Goal: Task Accomplishment & Management: Complete application form

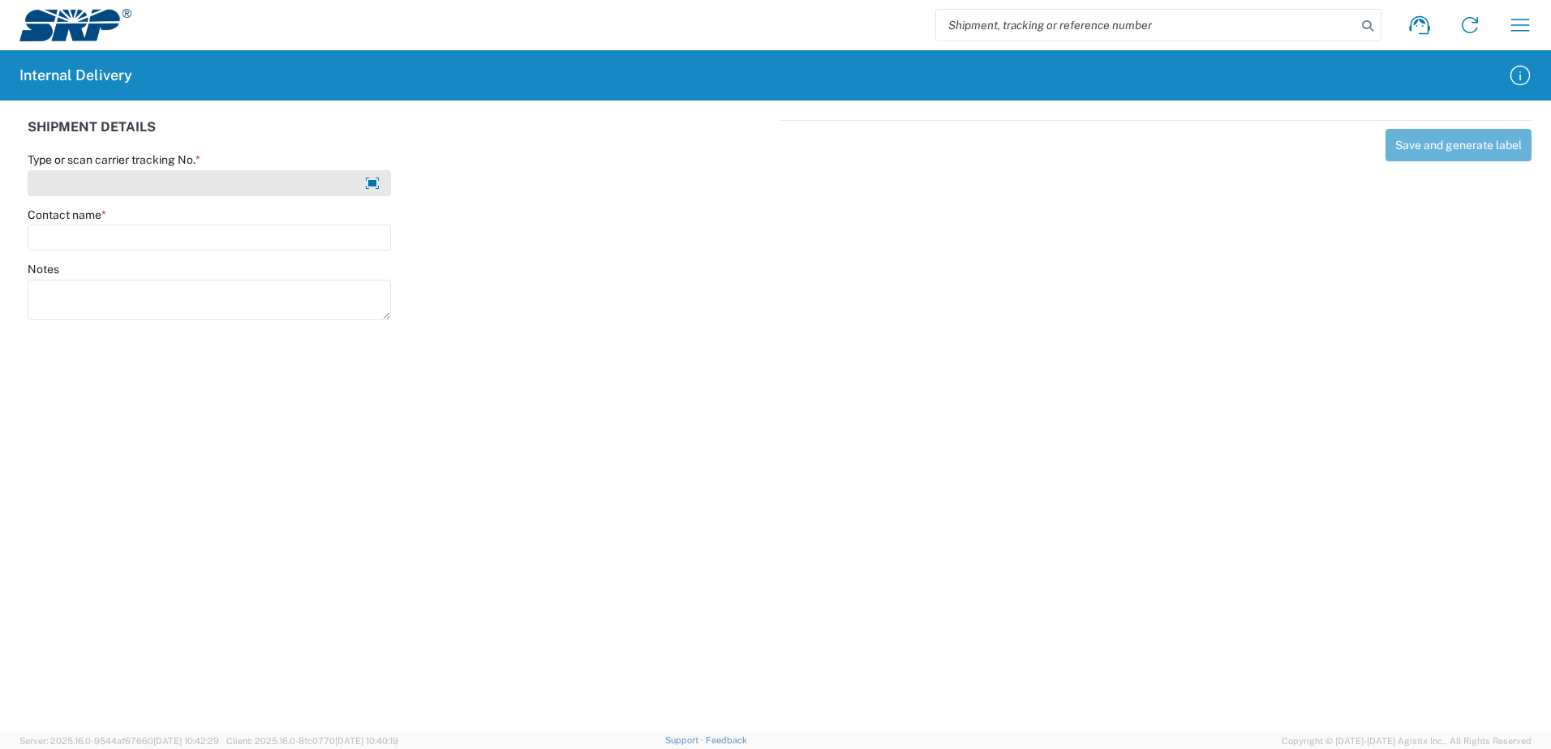
click at [163, 170] on input "Type or scan carrier tracking No. *" at bounding box center [209, 183] width 363 height 26
type input "a"
click at [156, 229] on input "Contact name *" at bounding box center [209, 238] width 363 height 26
drag, startPoint x: 190, startPoint y: 201, endPoint x: 191, endPoint y: 193, distance: 8.3
click at [190, 198] on agx-form-control-wrapper-v2 "Type or scan carrier tracking No. * test123" at bounding box center [209, 179] width 380 height 55
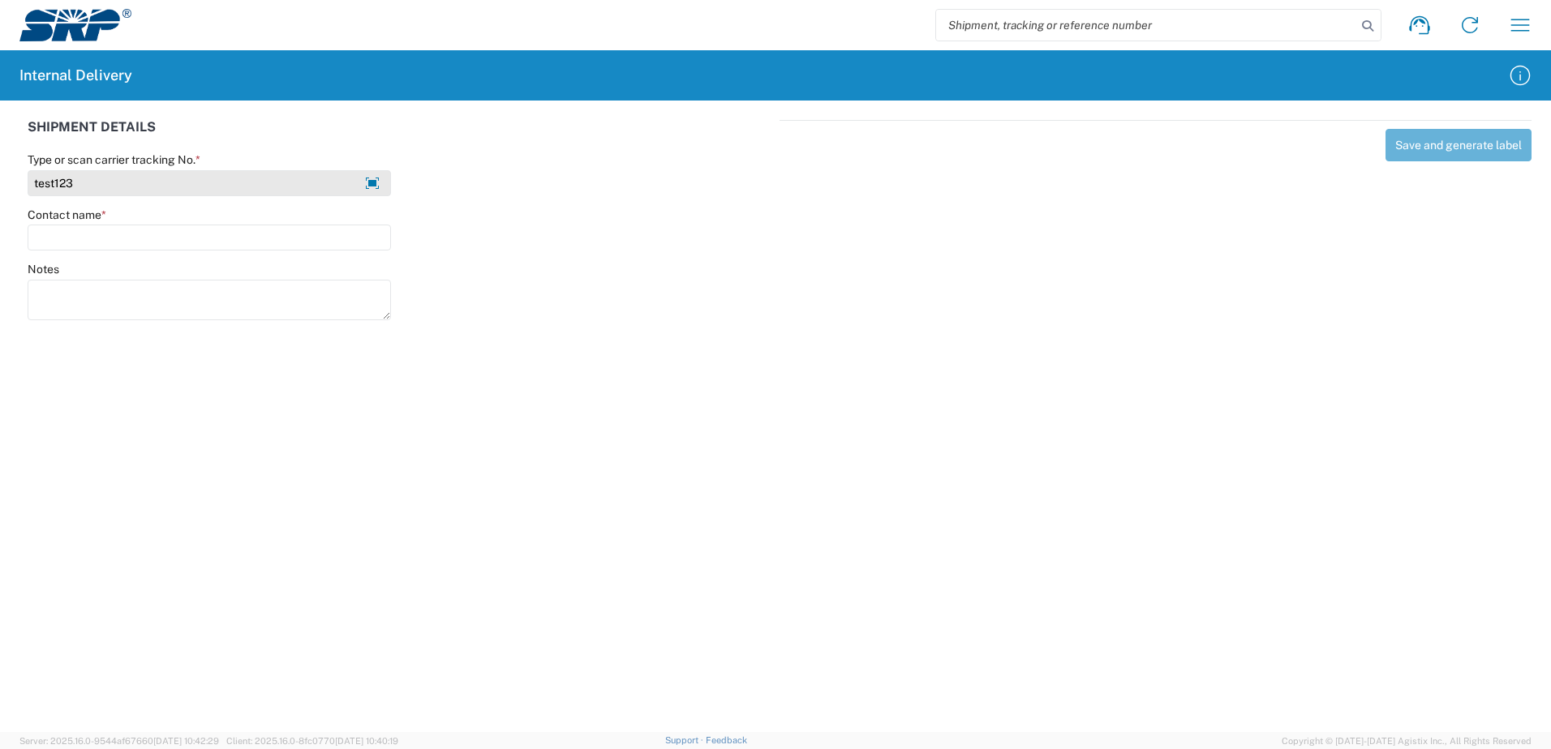
click at [191, 193] on input "test123" at bounding box center [209, 183] width 363 height 26
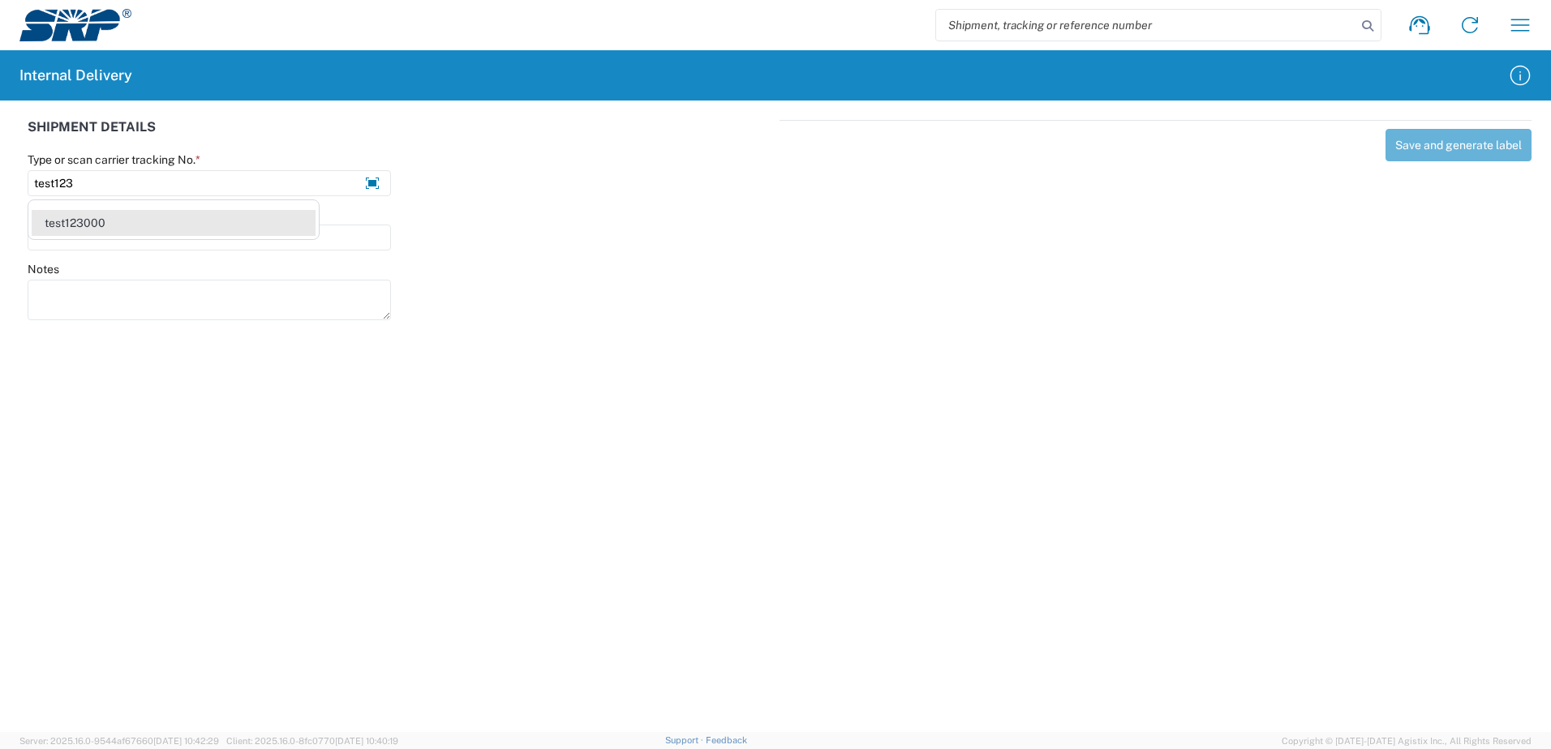
click at [175, 220] on div "test123000" at bounding box center [174, 223] width 284 height 26
click at [169, 238] on input "Contact name *" at bounding box center [209, 238] width 363 height 26
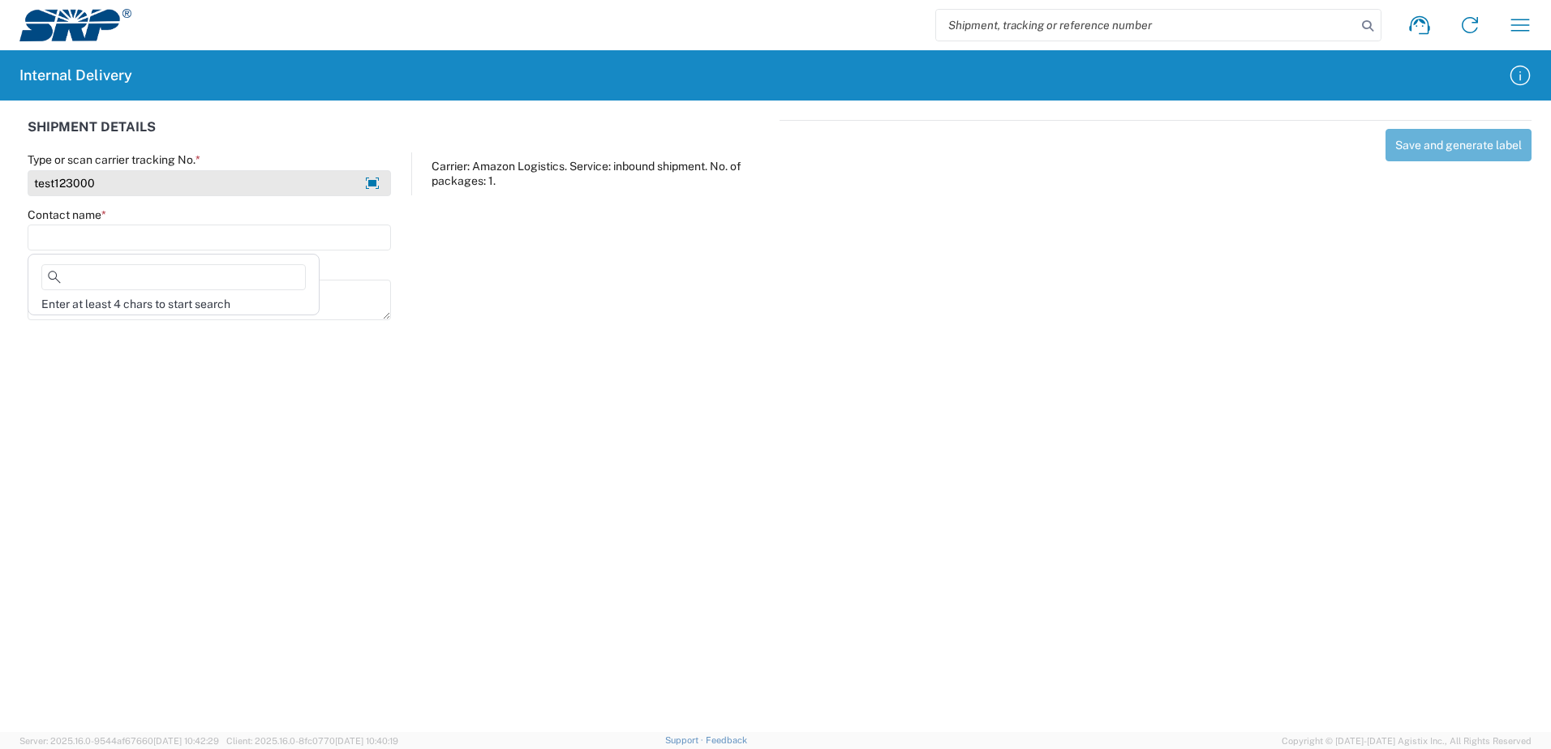
click at [151, 174] on input "test123000" at bounding box center [209, 183] width 363 height 26
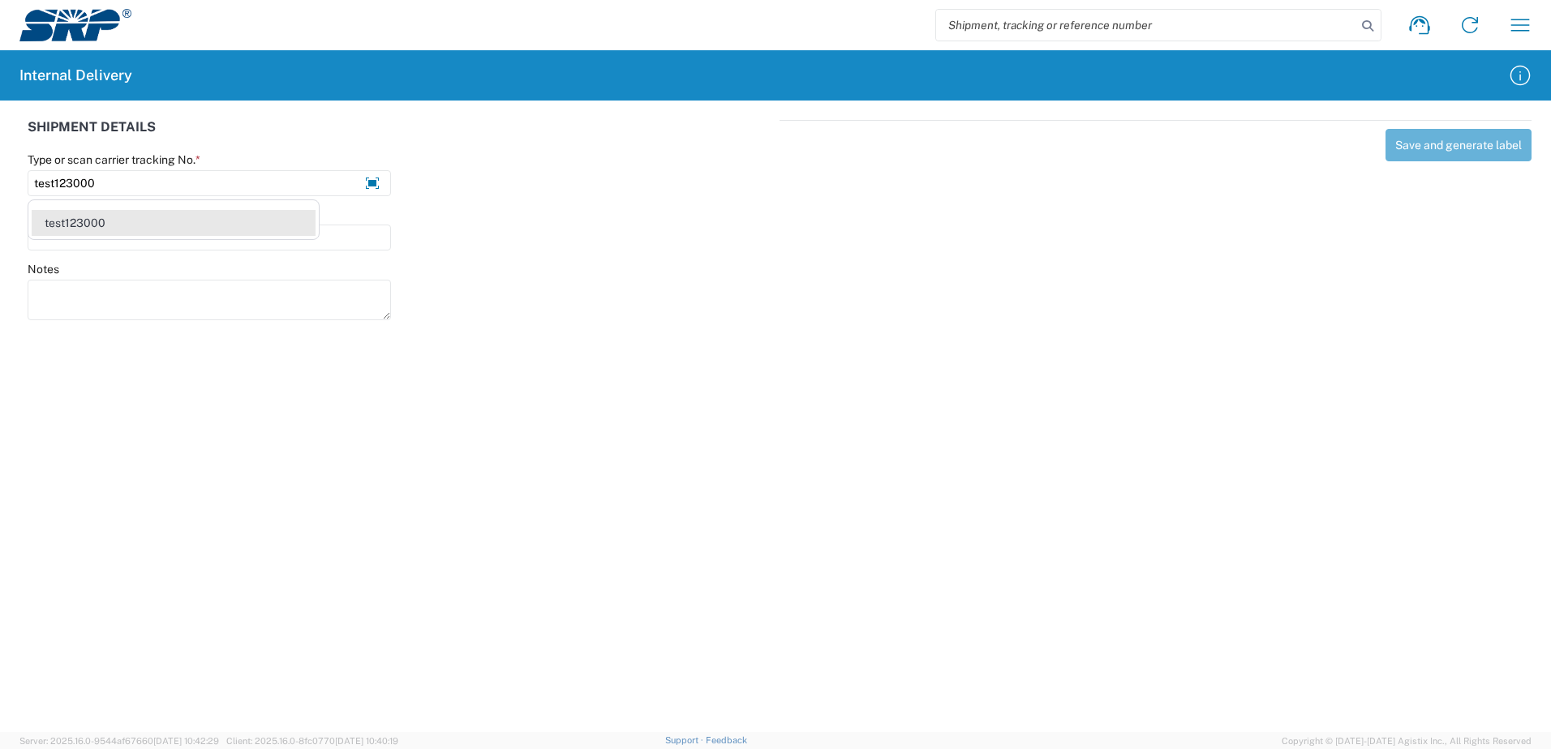
click at [143, 225] on div "test123000" at bounding box center [174, 223] width 284 height 26
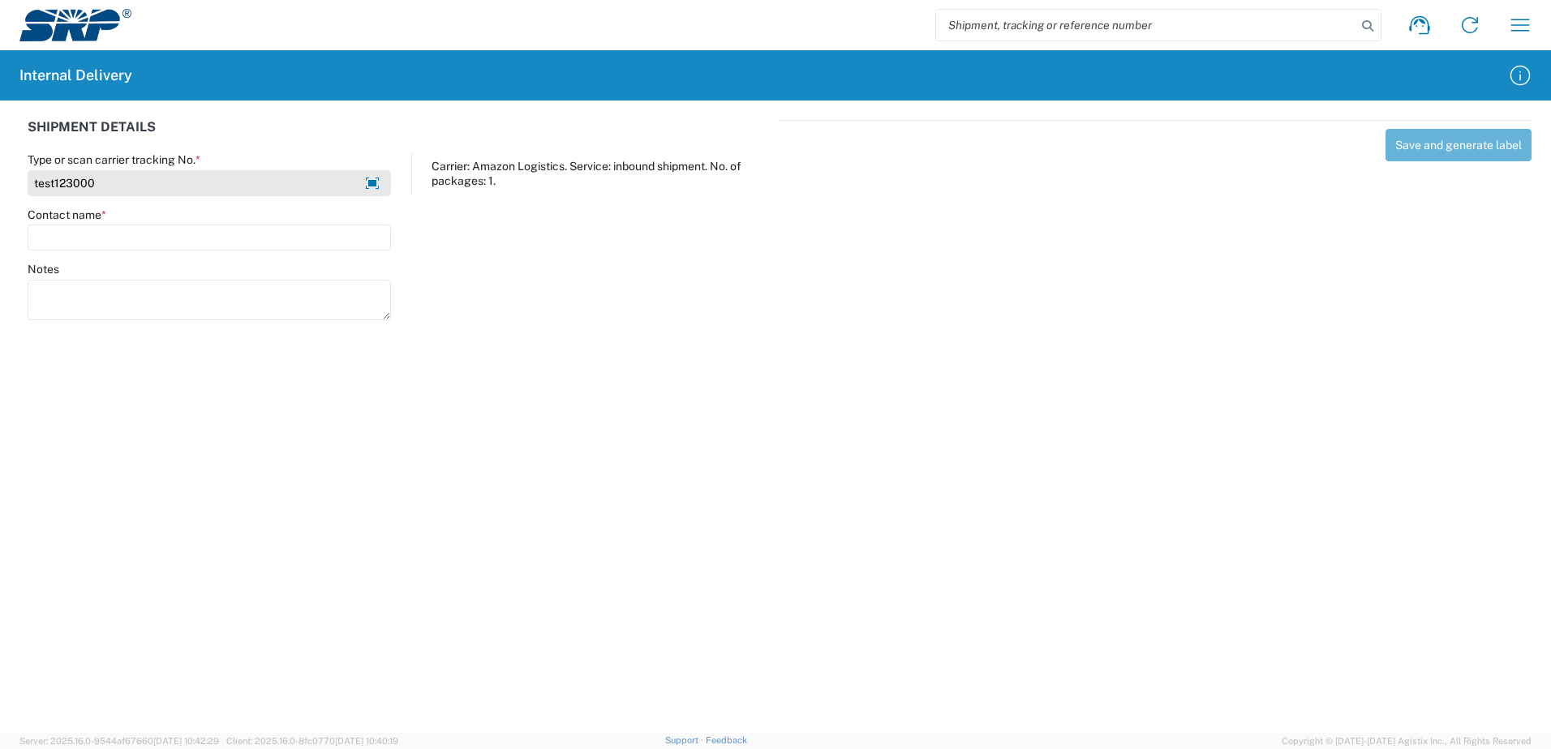
click at [136, 173] on input "test123000" at bounding box center [209, 183] width 363 height 26
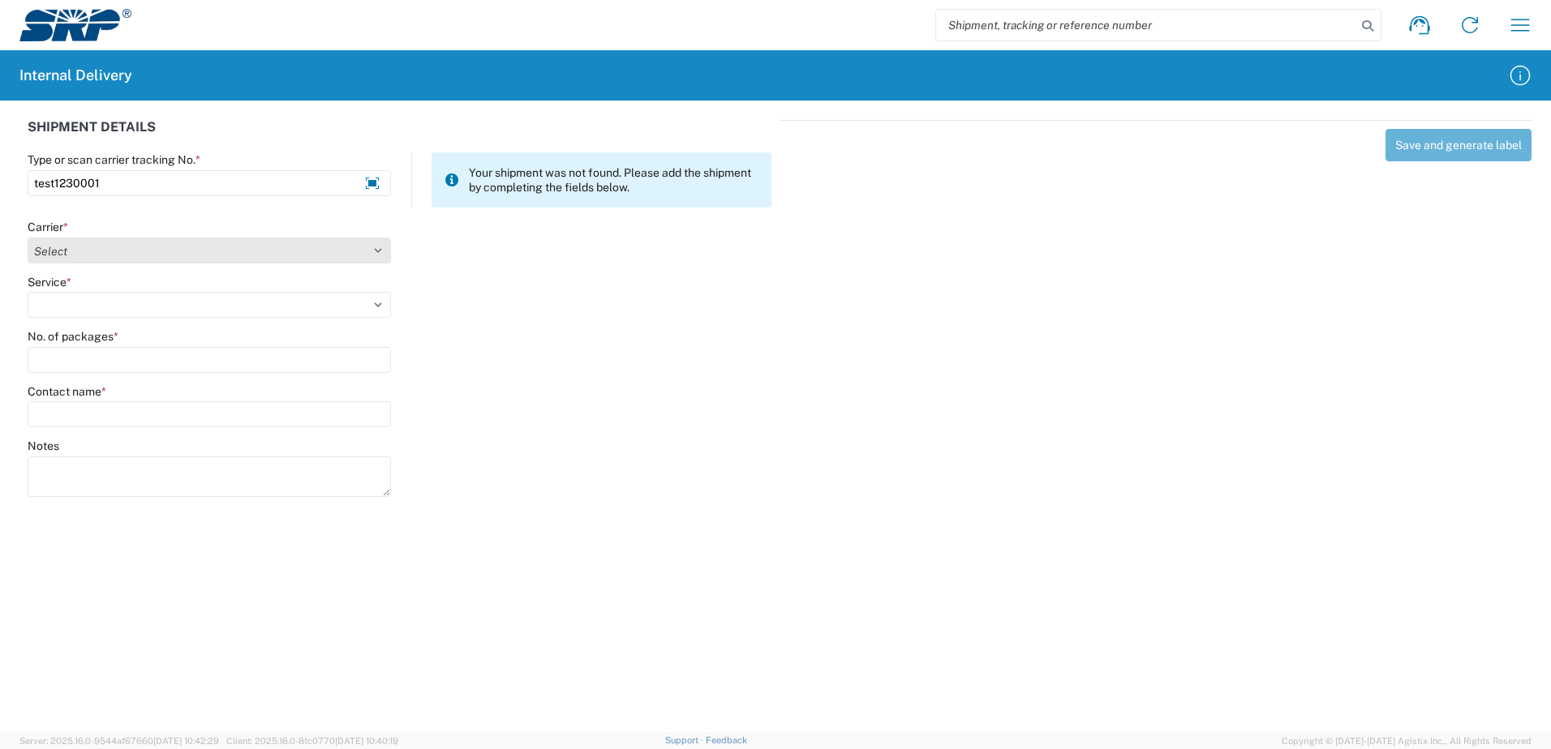
type input "test1230001"
click at [148, 250] on select "Select AcctPay Amazon Logistics ATI Trucking BC Dimerco Logistics Empire Southw…" at bounding box center [209, 251] width 363 height 26
select select "22933"
click at [28, 238] on select "Select AcctPay Amazon Logistics ATI Trucking BC Dimerco Logistics Empire Southw…" at bounding box center [209, 251] width 363 height 26
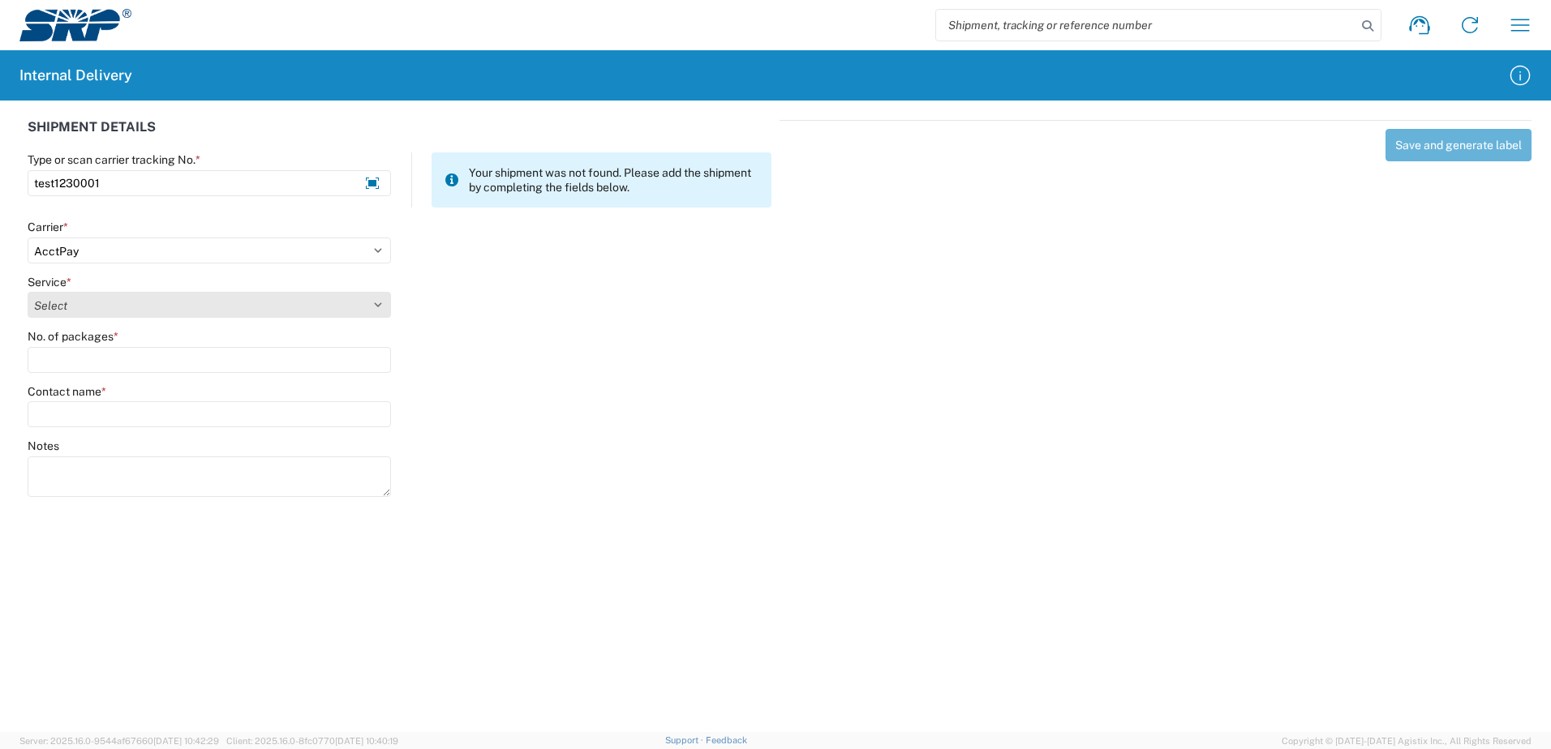
click at [135, 298] on select "Select Ground Inter-Office" at bounding box center [209, 305] width 363 height 26
select select "42403"
click at [28, 292] on select "Select Ground Inter-Office" at bounding box center [209, 305] width 363 height 26
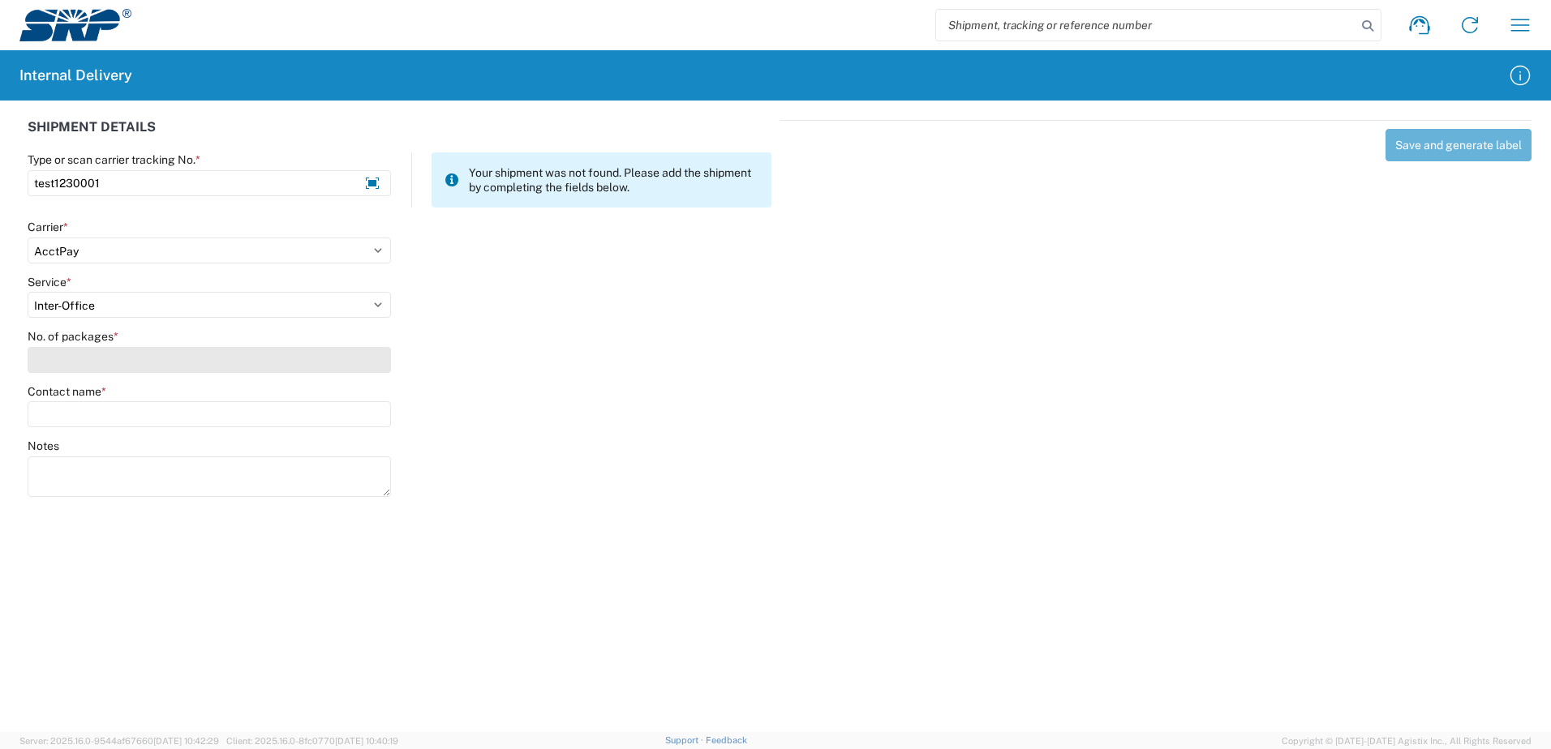
click at [122, 362] on input "No. of packages *" at bounding box center [209, 360] width 363 height 26
type input "1"
click at [122, 414] on input "Contact name *" at bounding box center [209, 415] width 363 height 26
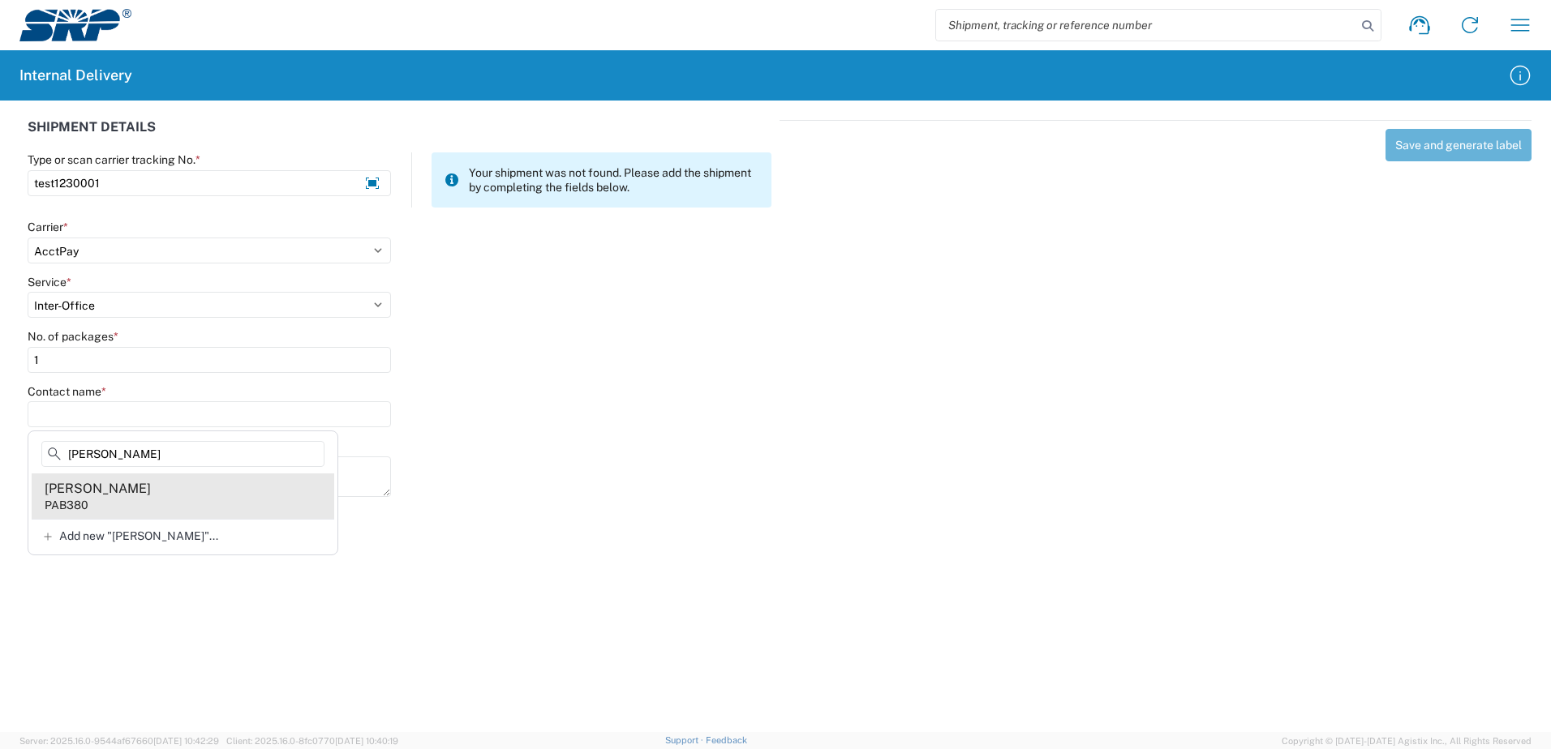
type input "[PERSON_NAME]"
click at [101, 494] on div "[PERSON_NAME]" at bounding box center [98, 489] width 106 height 18
type input "[PERSON_NAME]"
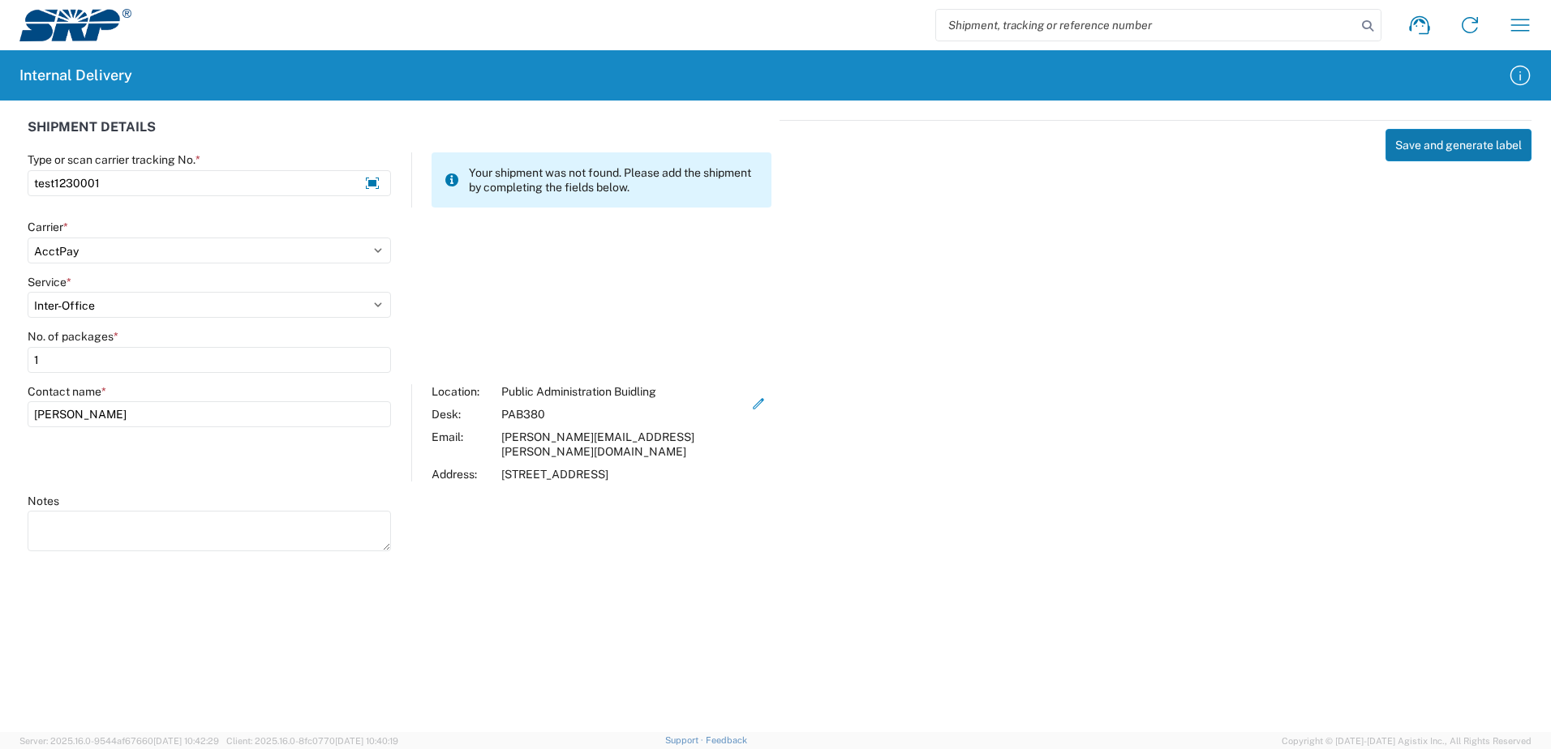
click at [1441, 142] on button "Save and generate label" at bounding box center [1458, 145] width 146 height 32
click at [1436, 146] on button "Save and generate label" at bounding box center [1458, 145] width 146 height 32
